Goal: Task Accomplishment & Management: Manage account settings

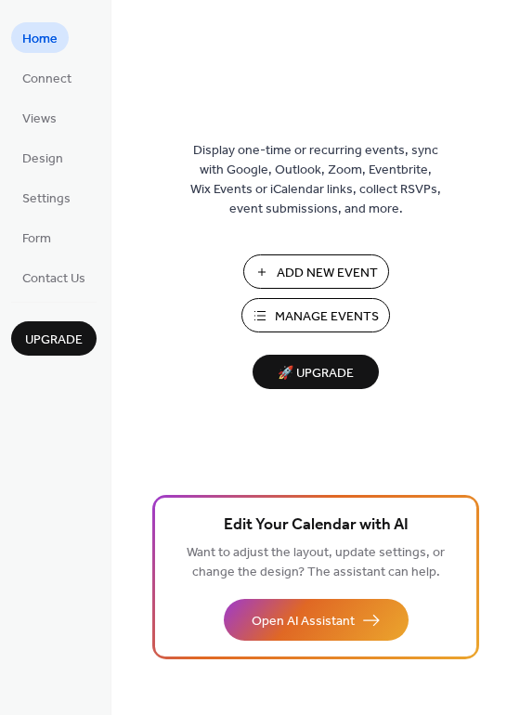
click at [328, 303] on button "Manage Events" at bounding box center [315, 315] width 149 height 34
click at [349, 315] on span "Manage Events" at bounding box center [327, 316] width 104 height 19
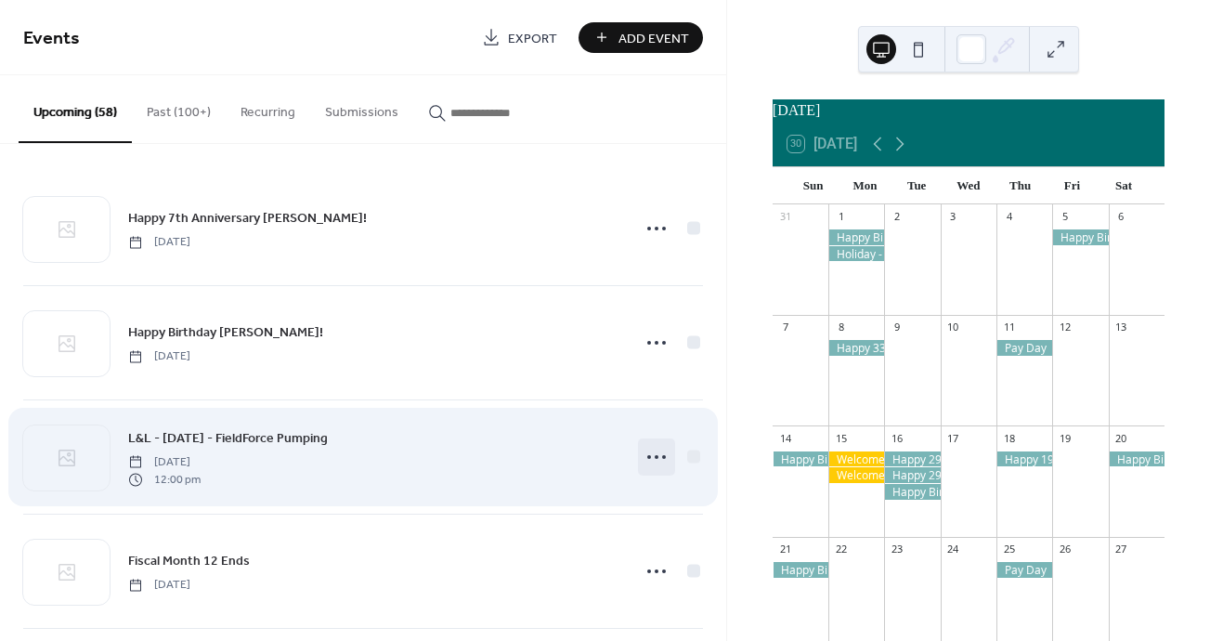
click at [649, 463] on icon at bounding box center [656, 457] width 30 height 30
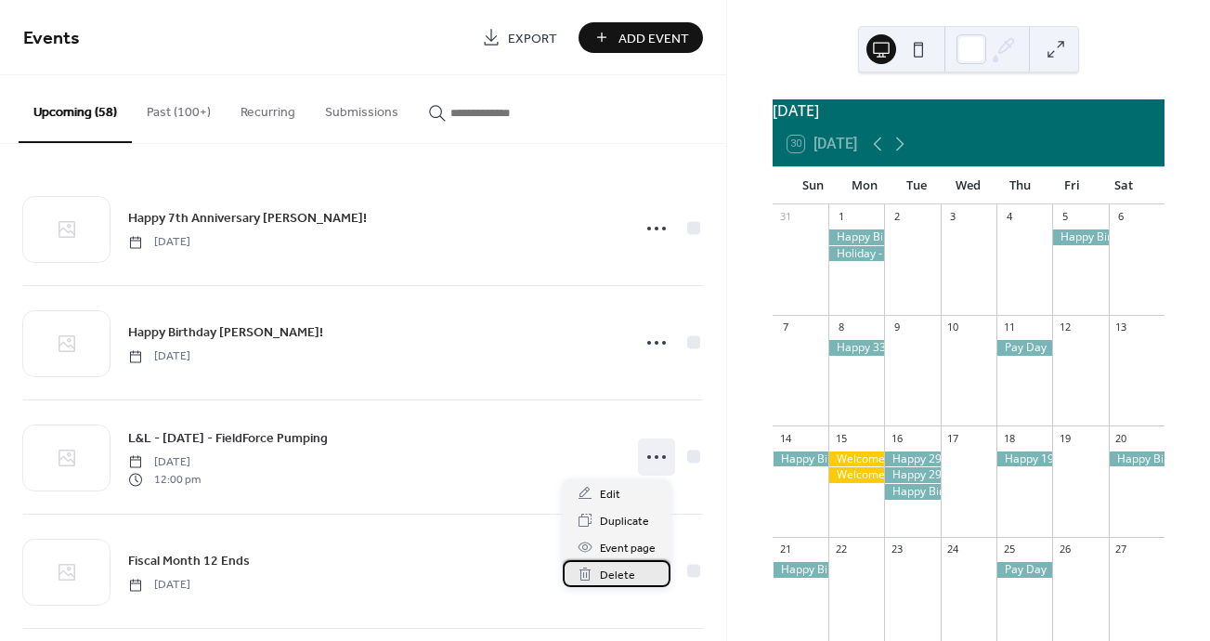
click at [614, 577] on span "Delete" at bounding box center [617, 574] width 35 height 19
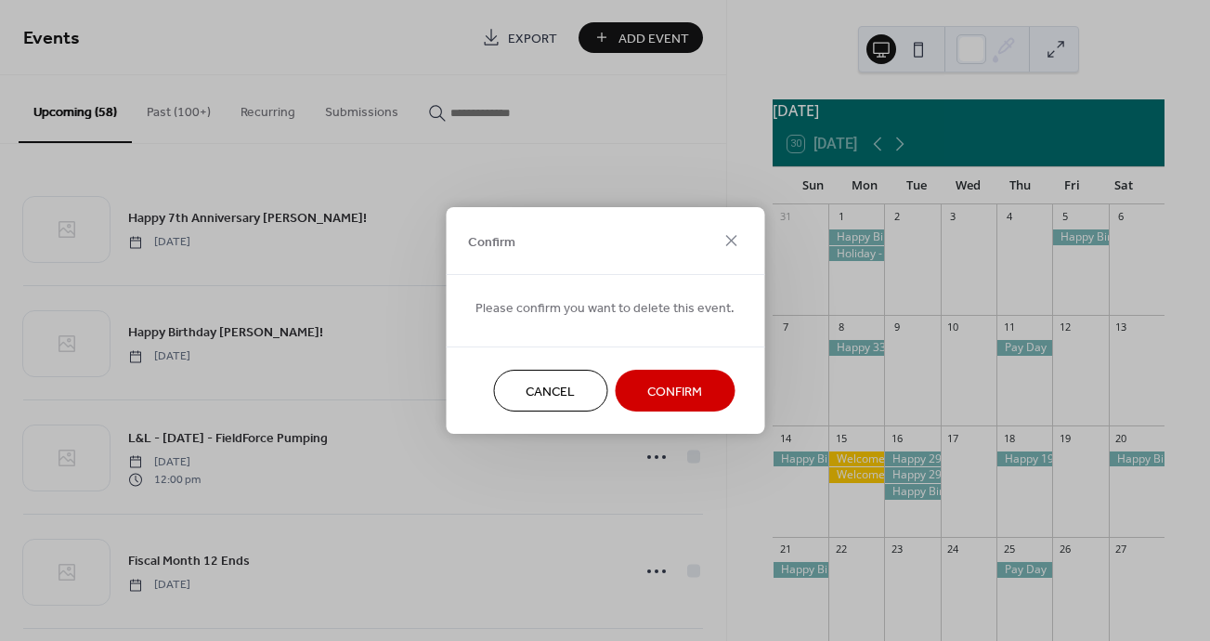
click at [564, 397] on span "Cancel" at bounding box center [549, 391] width 49 height 19
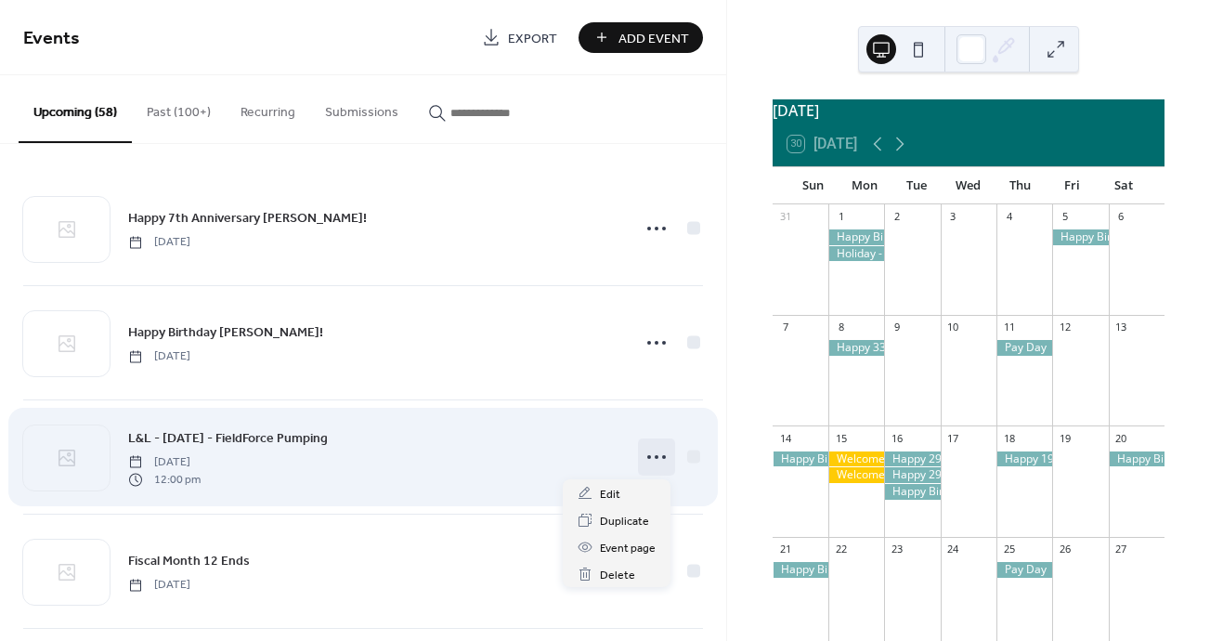
click at [644, 459] on icon at bounding box center [656, 457] width 30 height 30
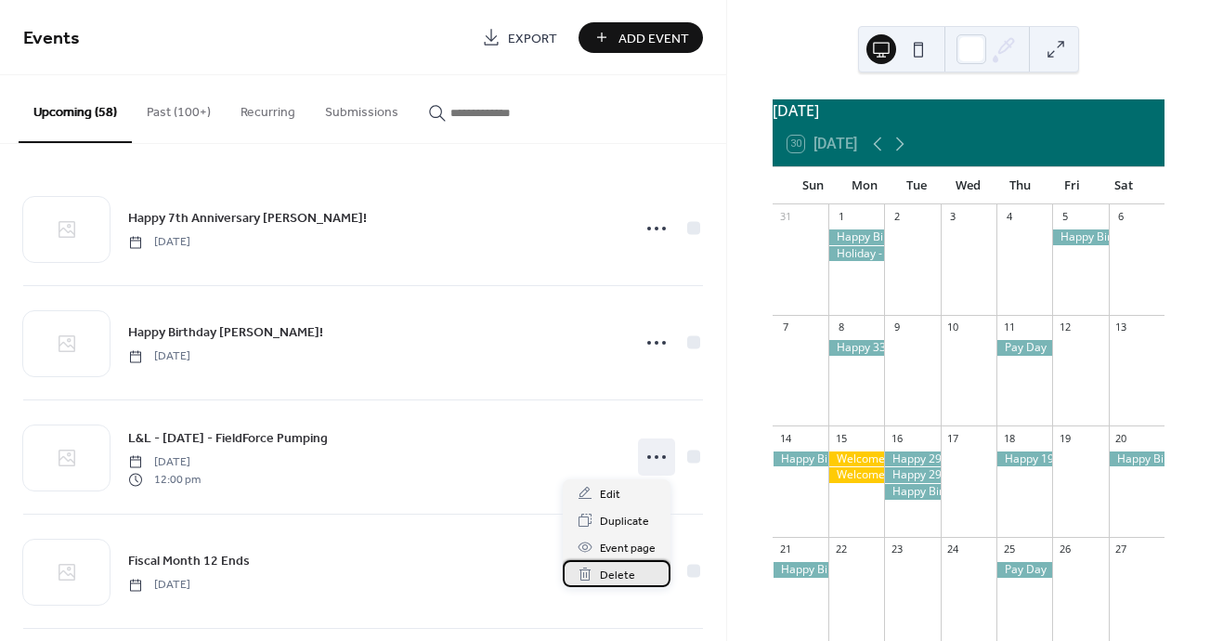
click at [617, 580] on span "Delete" at bounding box center [617, 574] width 35 height 19
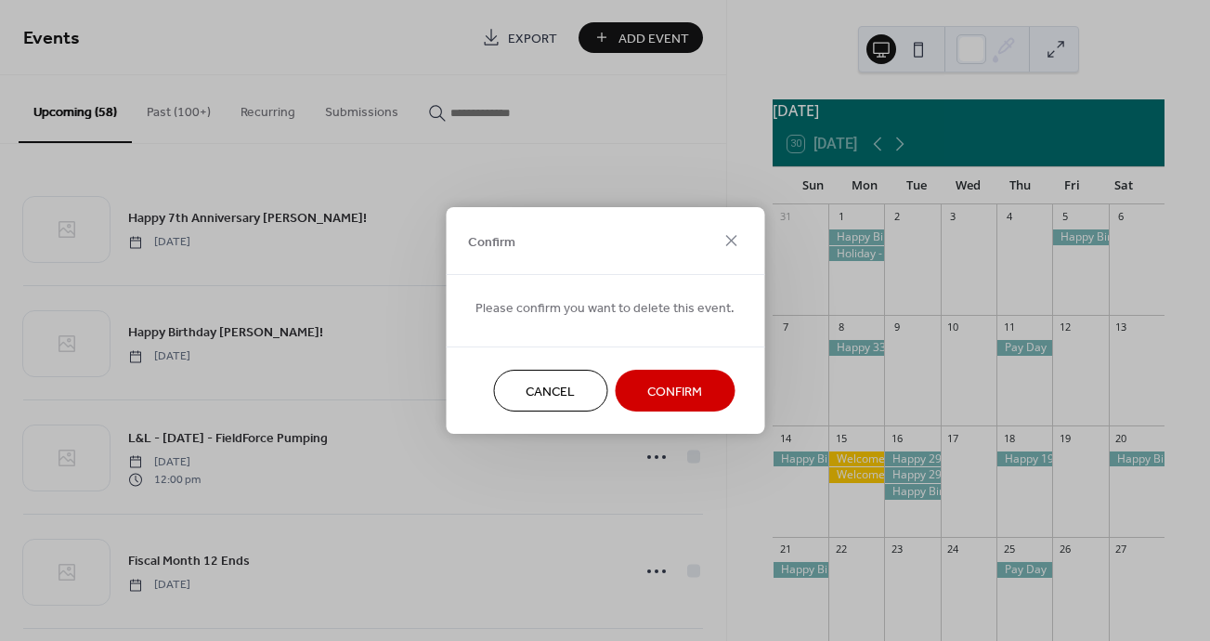
click at [677, 394] on span "Confirm" at bounding box center [674, 391] width 55 height 19
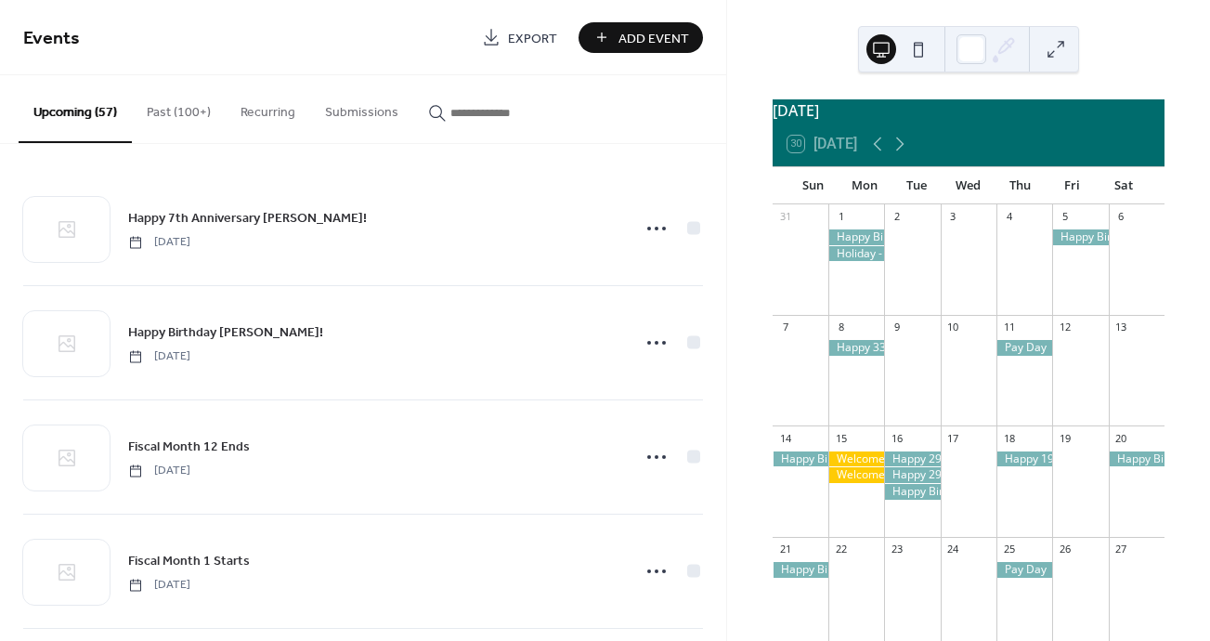
click at [1056, 55] on button at bounding box center [1056, 49] width 30 height 30
